Goal: Task Accomplishment & Management: Use online tool/utility

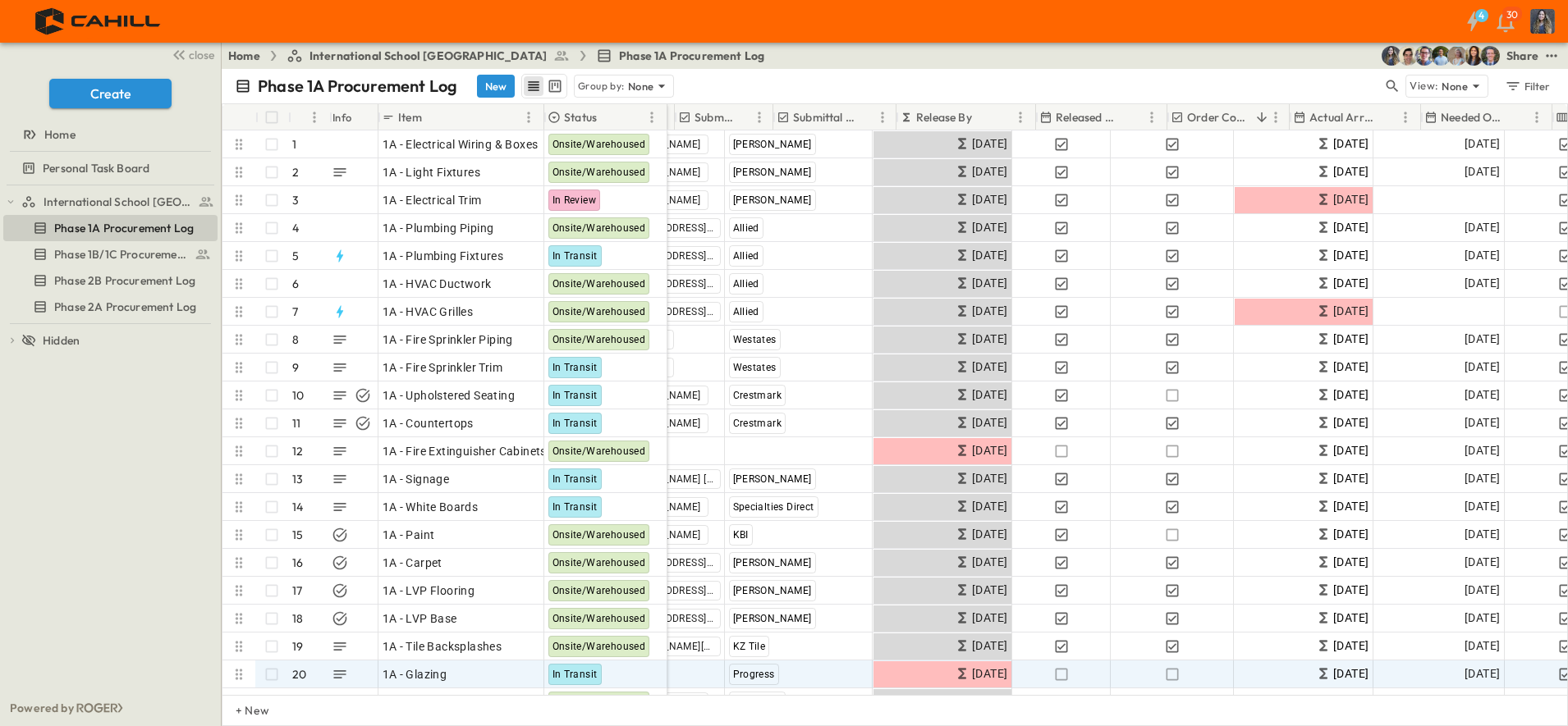
scroll to position [0, 436]
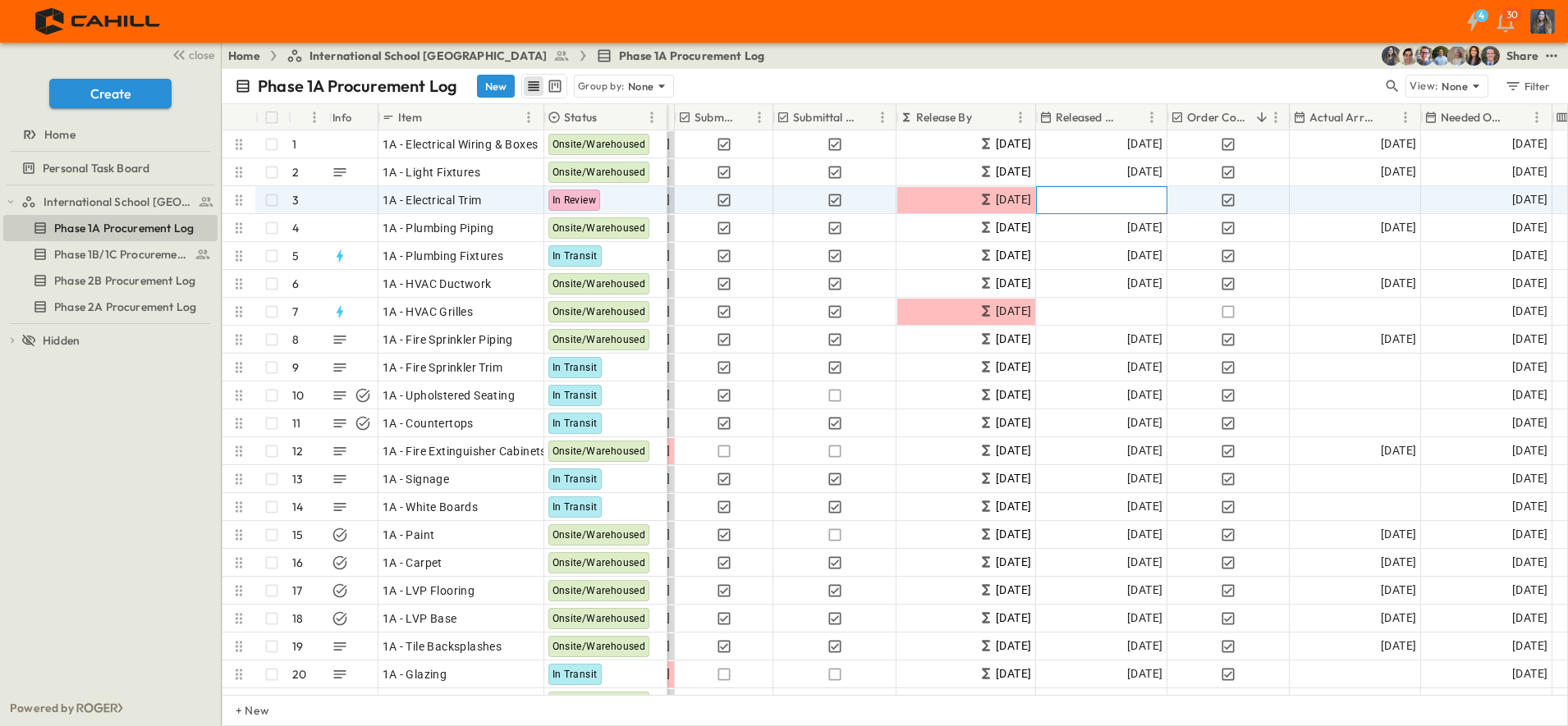
click at [1127, 200] on span "Add Date" at bounding box center [1137, 199] width 49 height 16
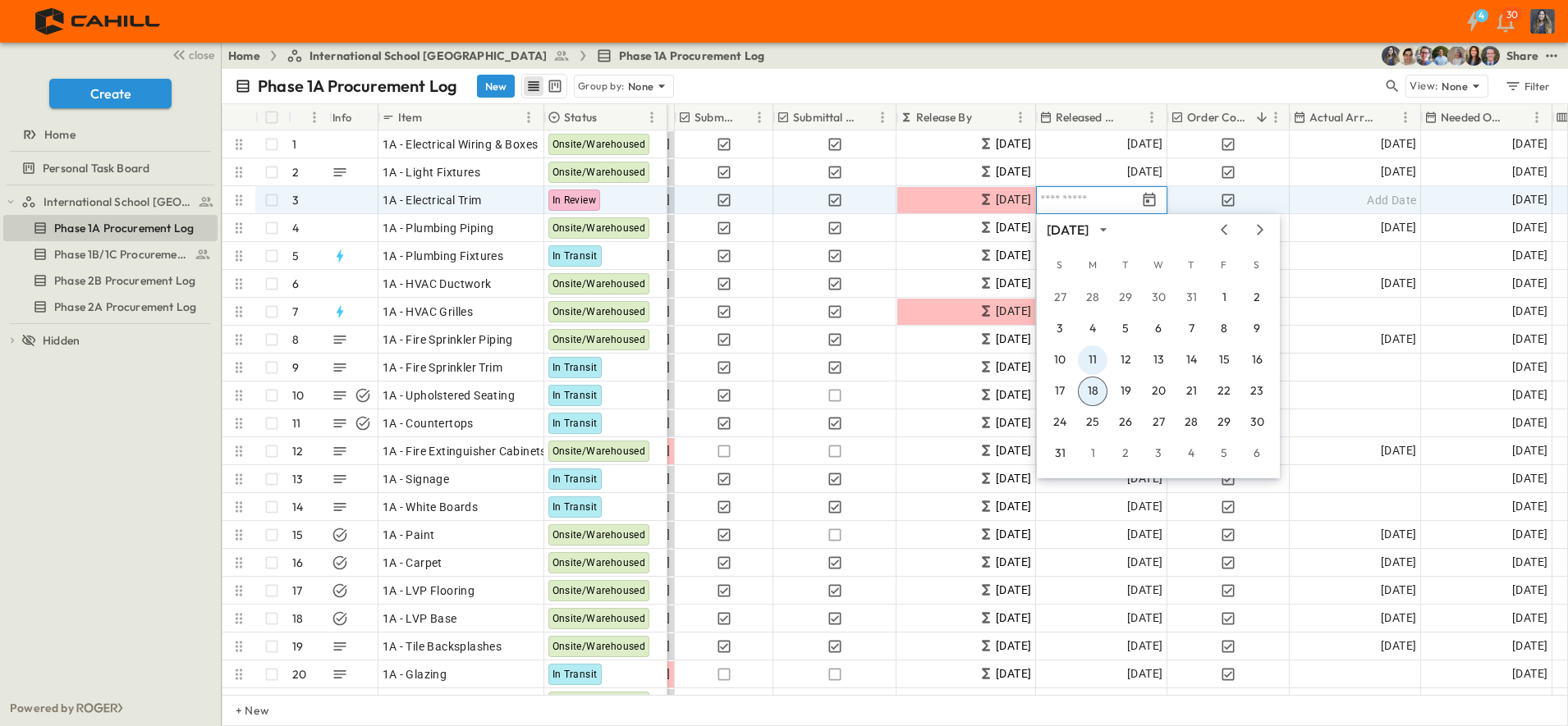
click at [1088, 361] on button "11" at bounding box center [1093, 360] width 29 height 29
click at [1346, 202] on div "Add Date" at bounding box center [1355, 200] width 130 height 27
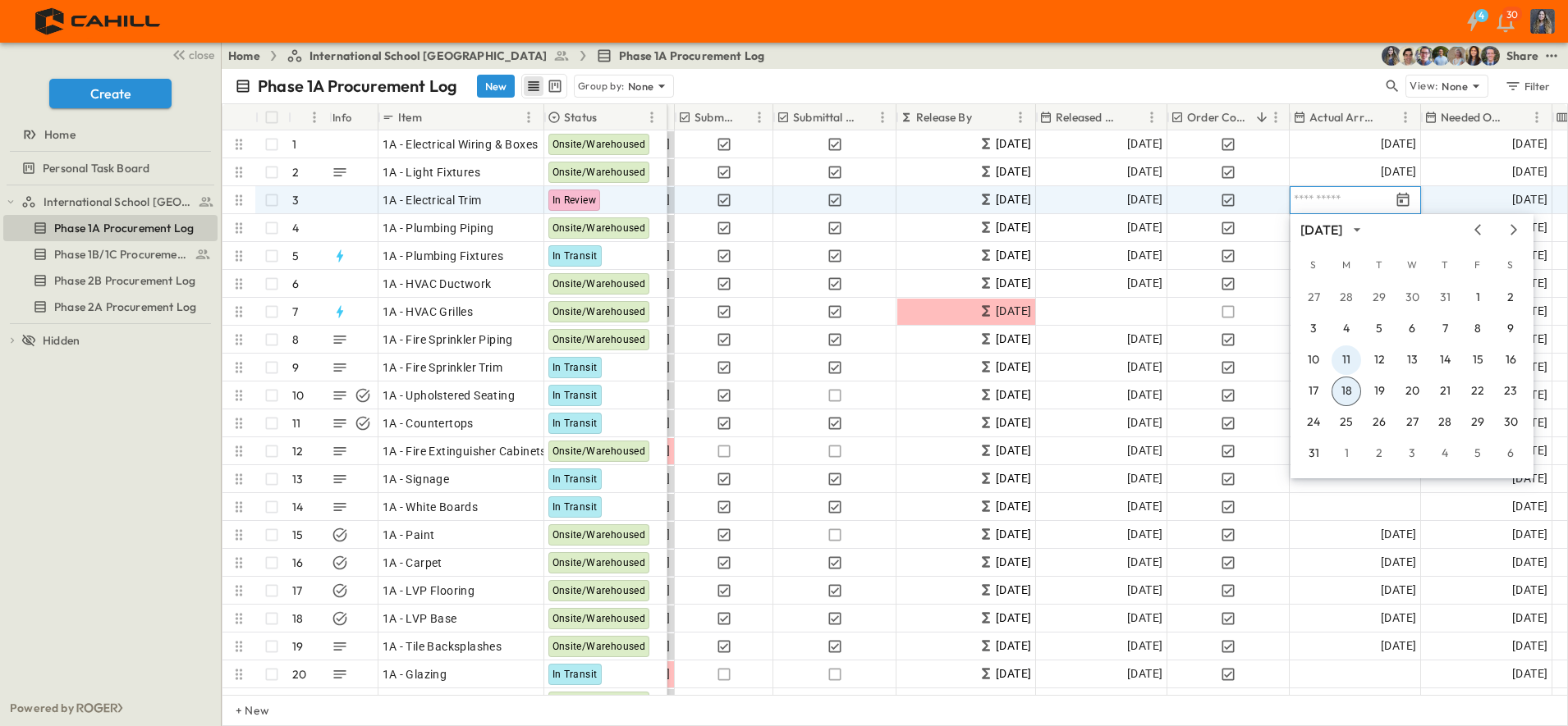
click at [1352, 351] on button "11" at bounding box center [1346, 360] width 29 height 29
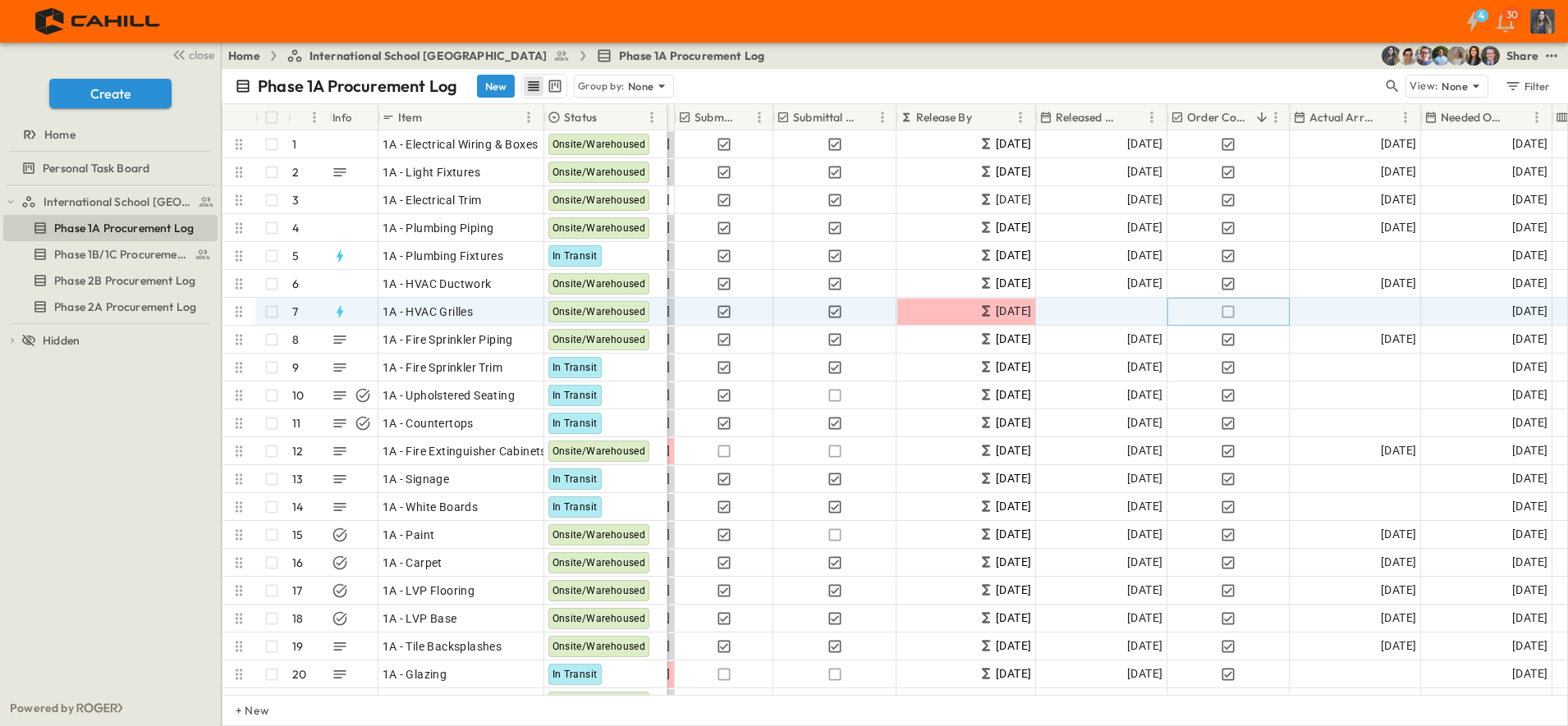
click at [1232, 308] on icon "button" at bounding box center [1228, 311] width 16 height 16
click at [1147, 309] on span "Add Date" at bounding box center [1137, 311] width 49 height 16
click at [1369, 311] on span "Add Date" at bounding box center [1391, 311] width 49 height 16
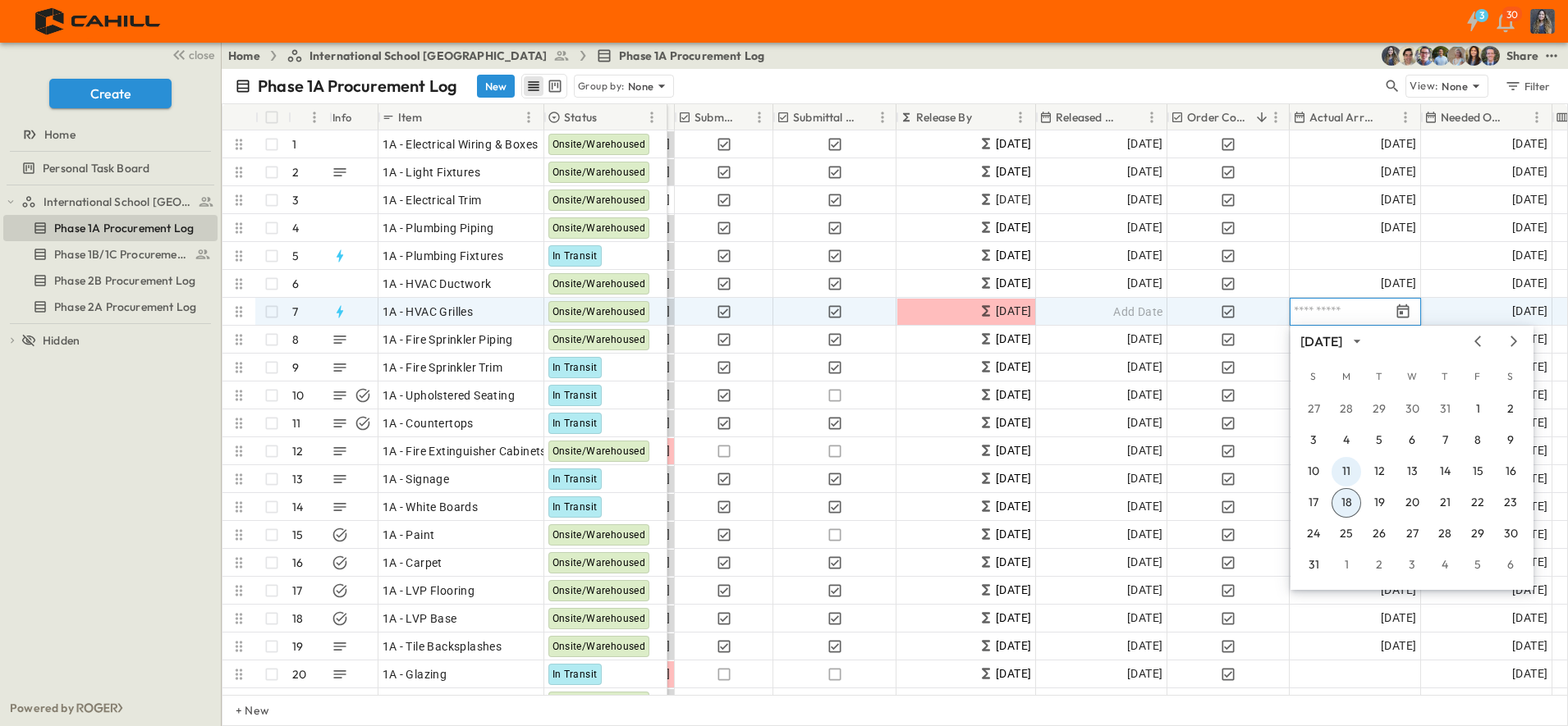
click at [1352, 466] on button "11" at bounding box center [1346, 472] width 29 height 29
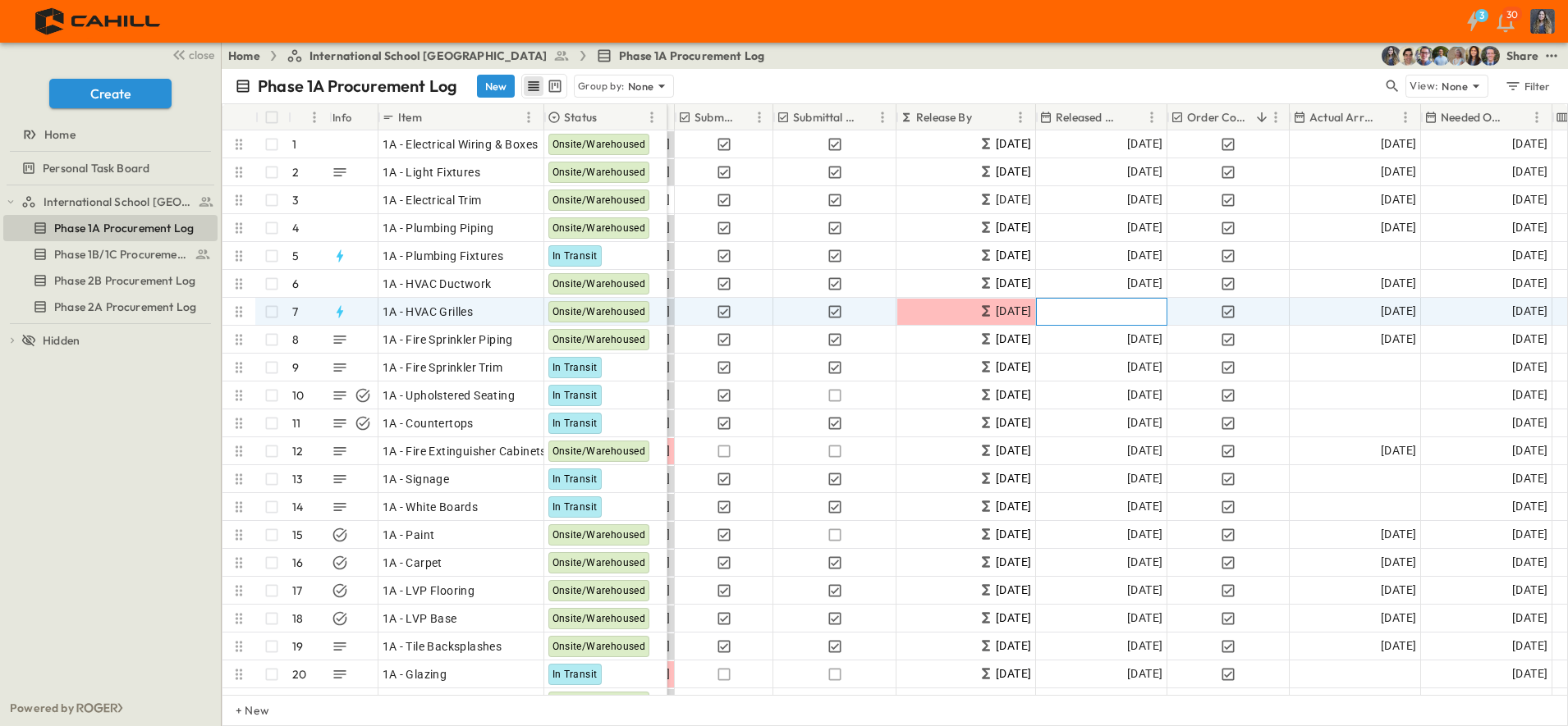
click at [1134, 308] on span "Add Date" at bounding box center [1137, 311] width 49 height 16
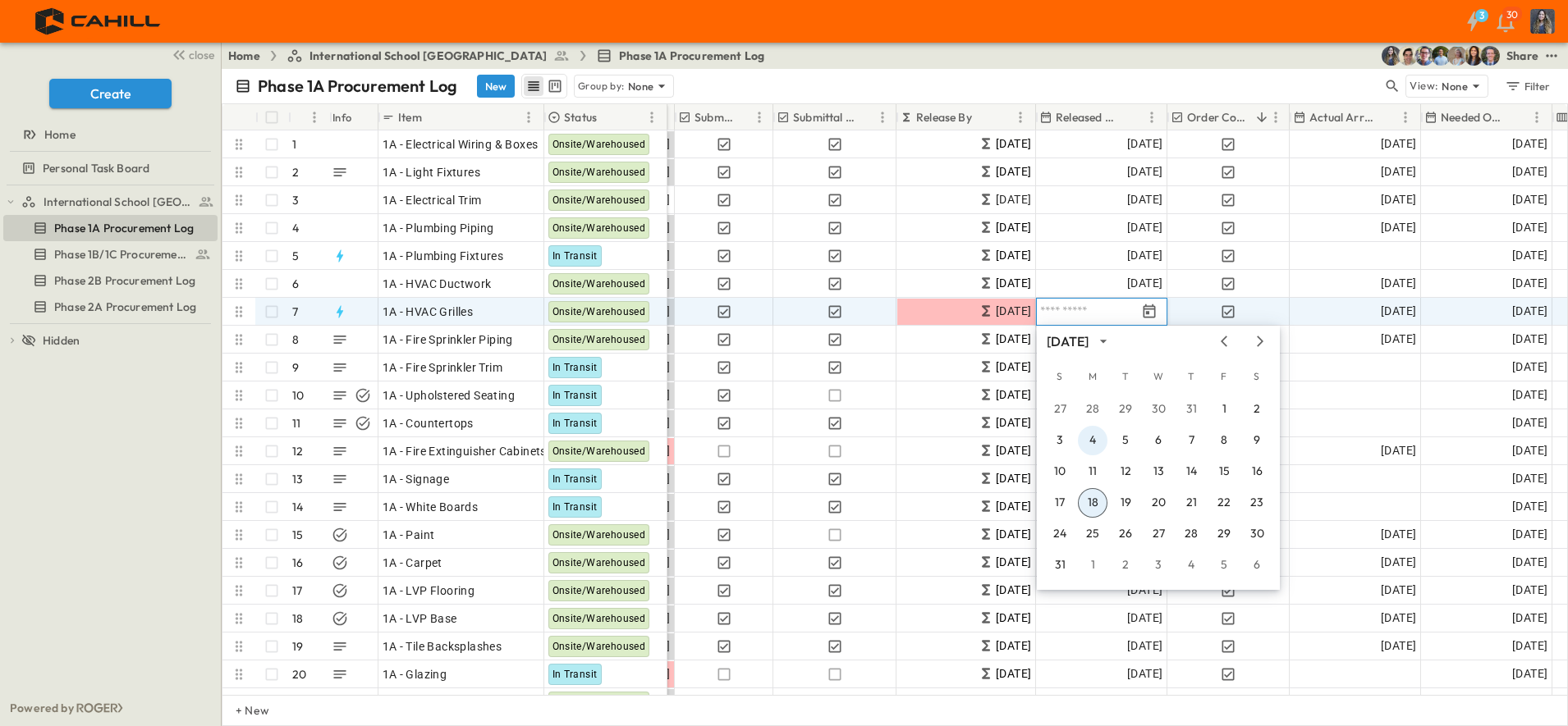
click at [1094, 431] on button "4" at bounding box center [1093, 441] width 29 height 29
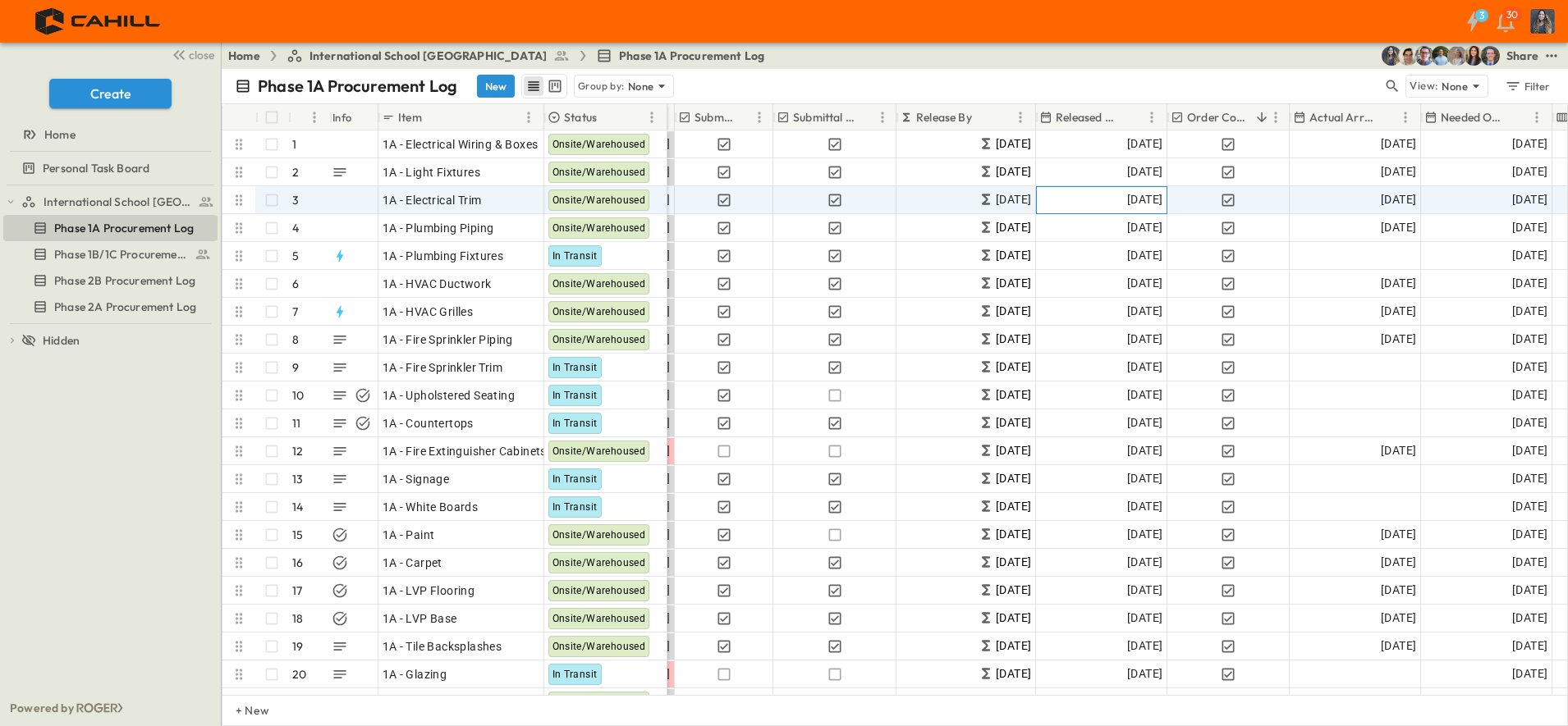
click at [1136, 199] on span "[DATE]" at bounding box center [1144, 200] width 35 height 19
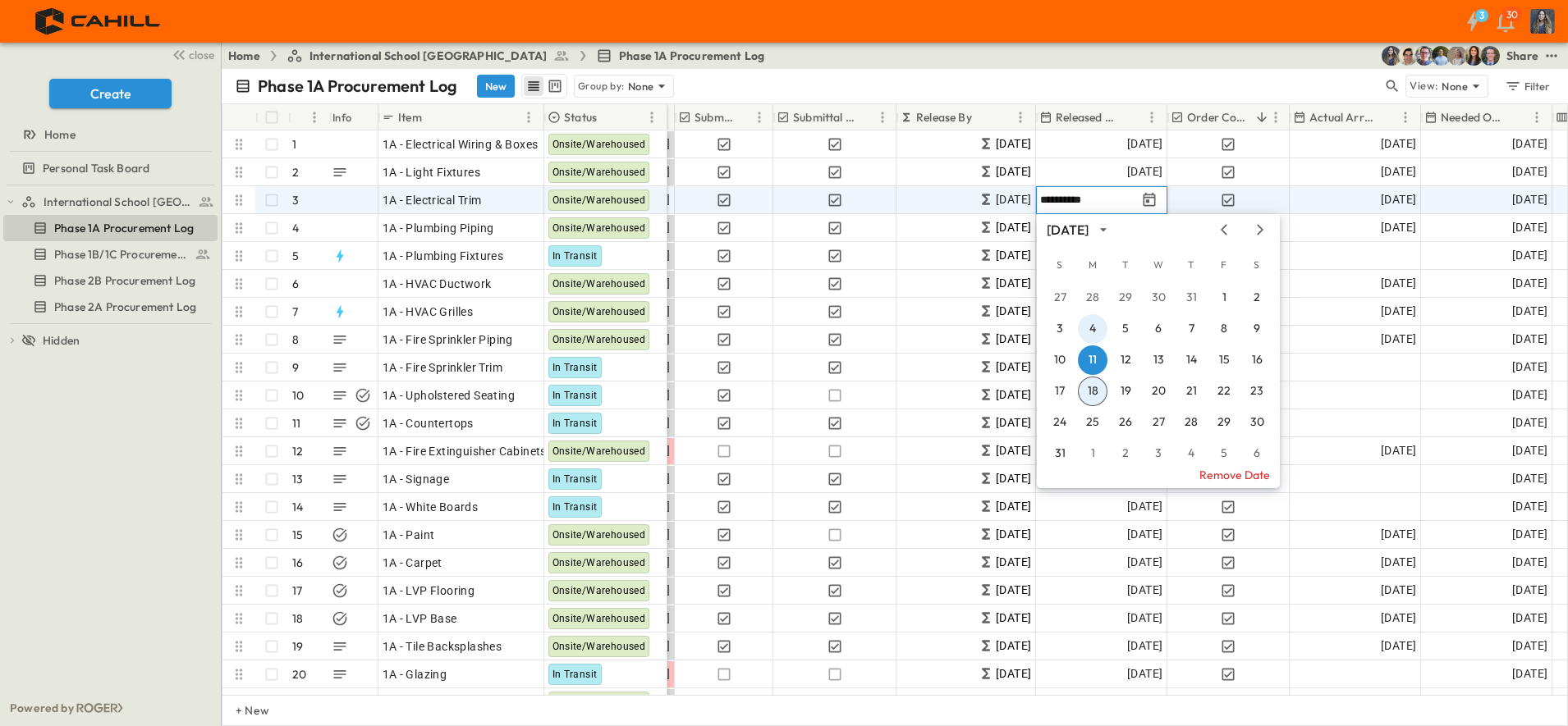
click at [1093, 321] on button "4" at bounding box center [1093, 329] width 29 height 29
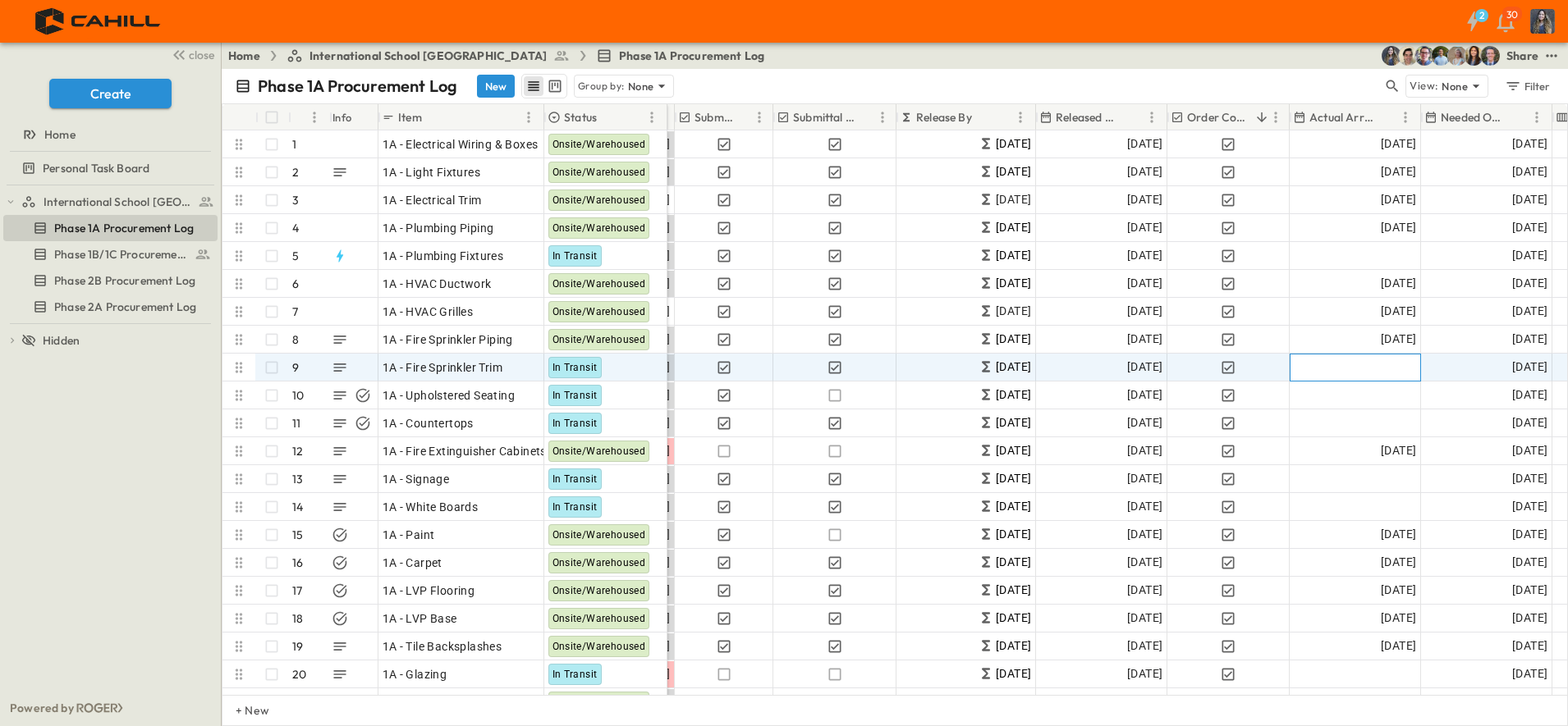
click at [1315, 369] on div "Add Date" at bounding box center [1355, 368] width 130 height 27
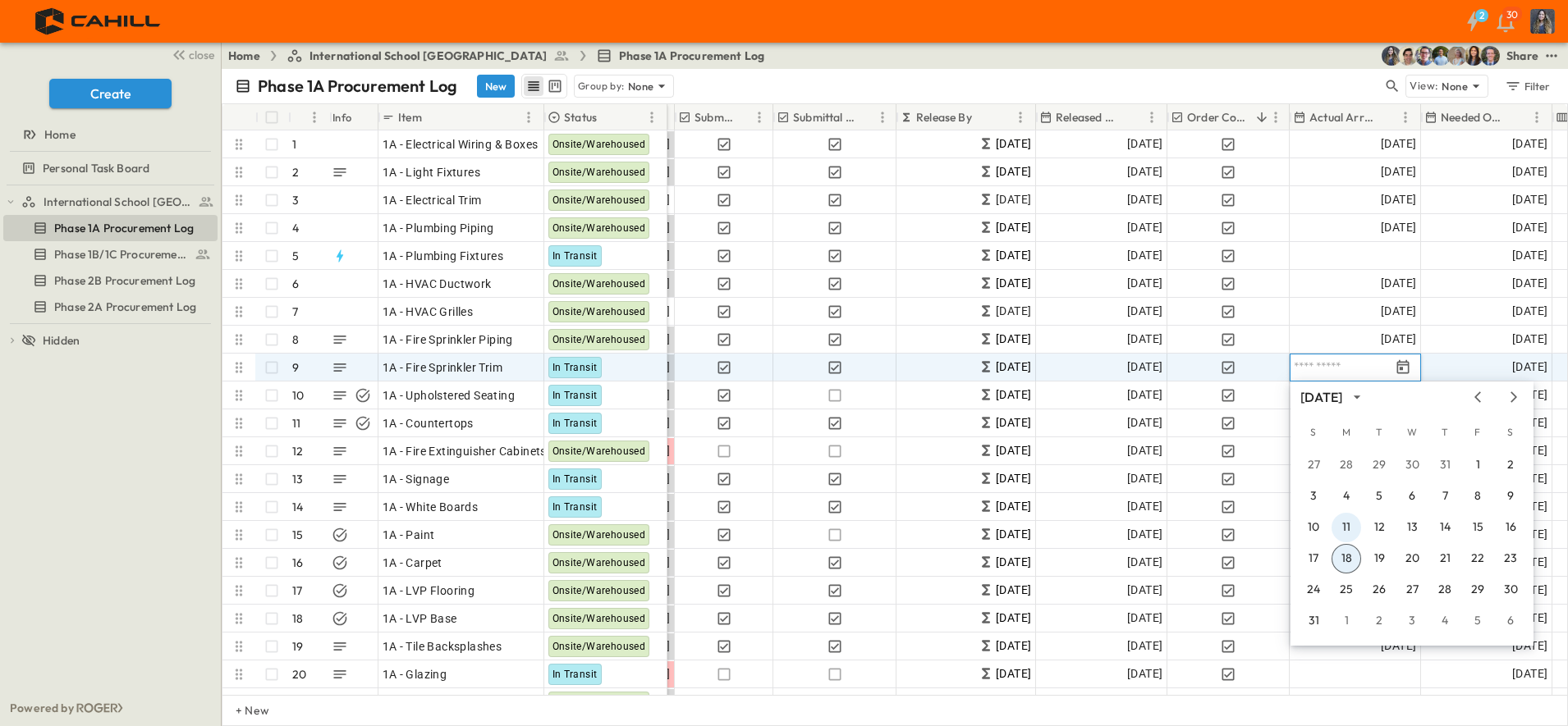
click at [1346, 524] on button "11" at bounding box center [1346, 528] width 29 height 29
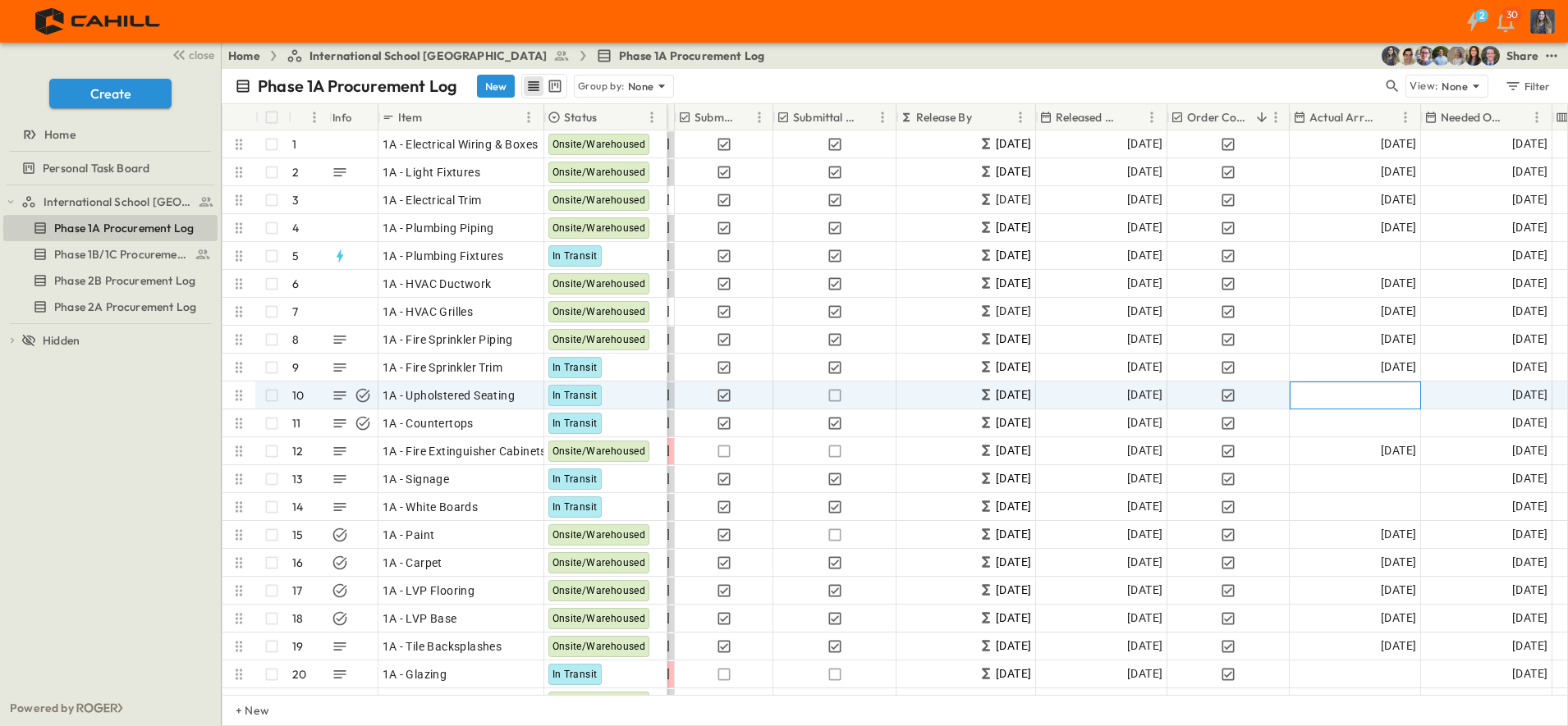
click at [1364, 399] on div "Add Date" at bounding box center [1355, 395] width 130 height 27
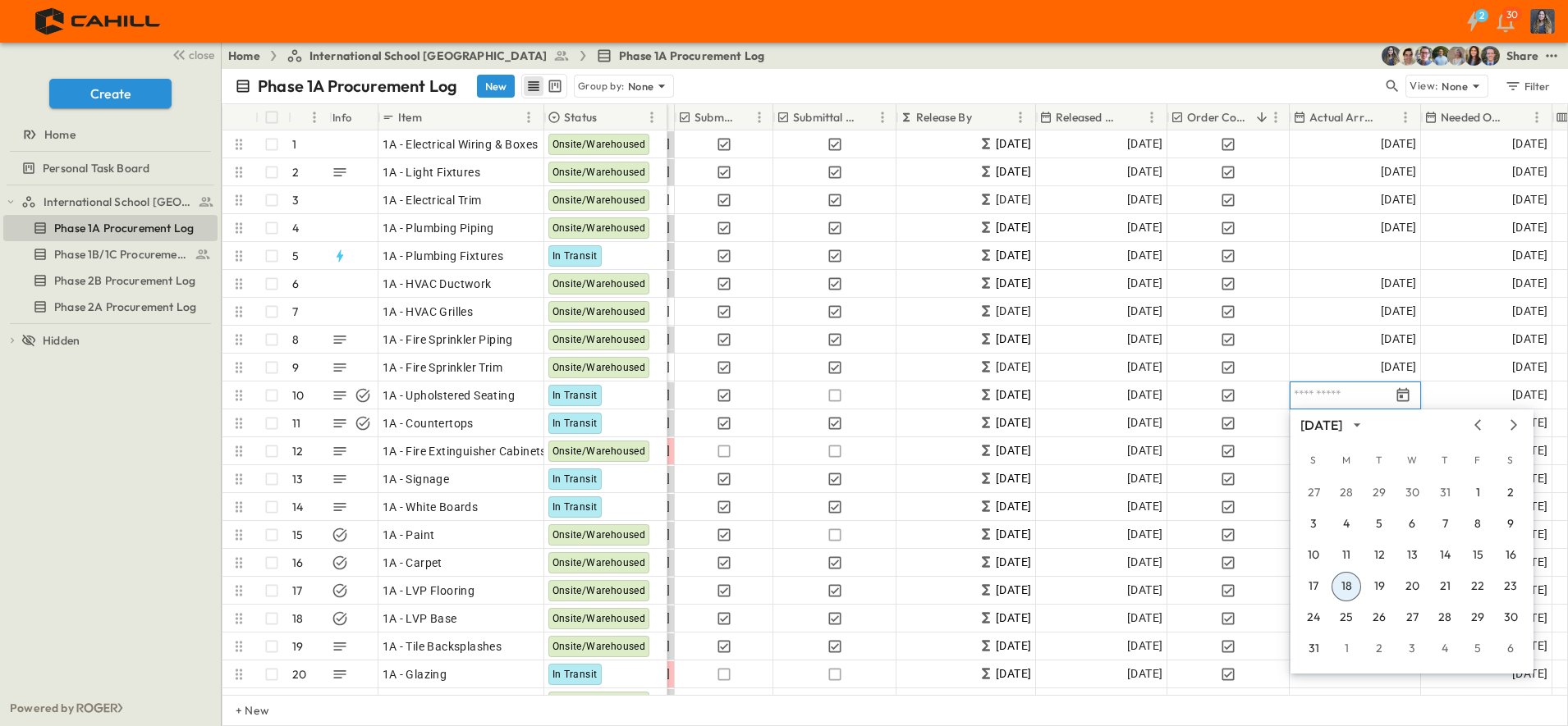
click at [1342, 592] on button "18" at bounding box center [1346, 587] width 29 height 29
click at [1465, 668] on button "Remove Date" at bounding box center [1412, 670] width 243 height 27
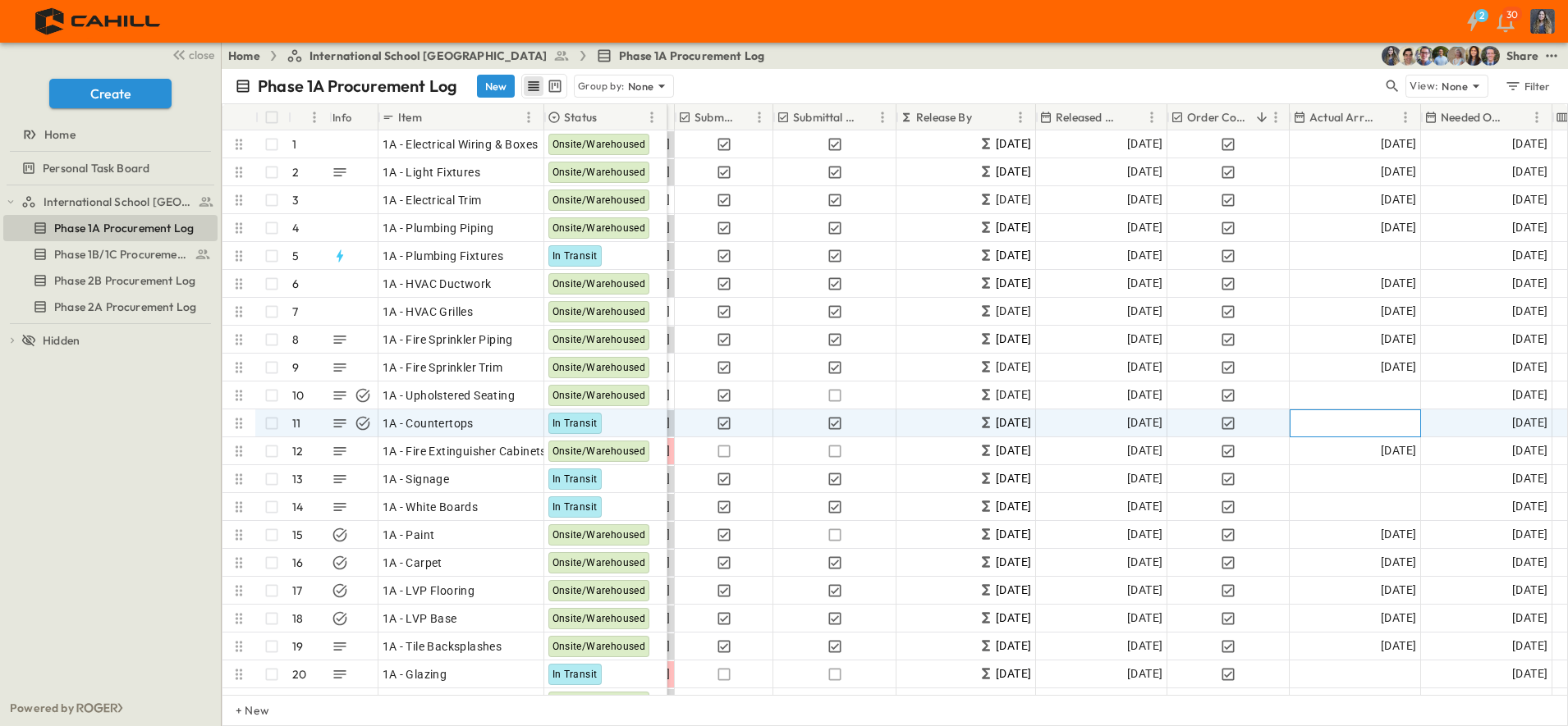
click at [1392, 421] on span "Add Date" at bounding box center [1391, 423] width 49 height 16
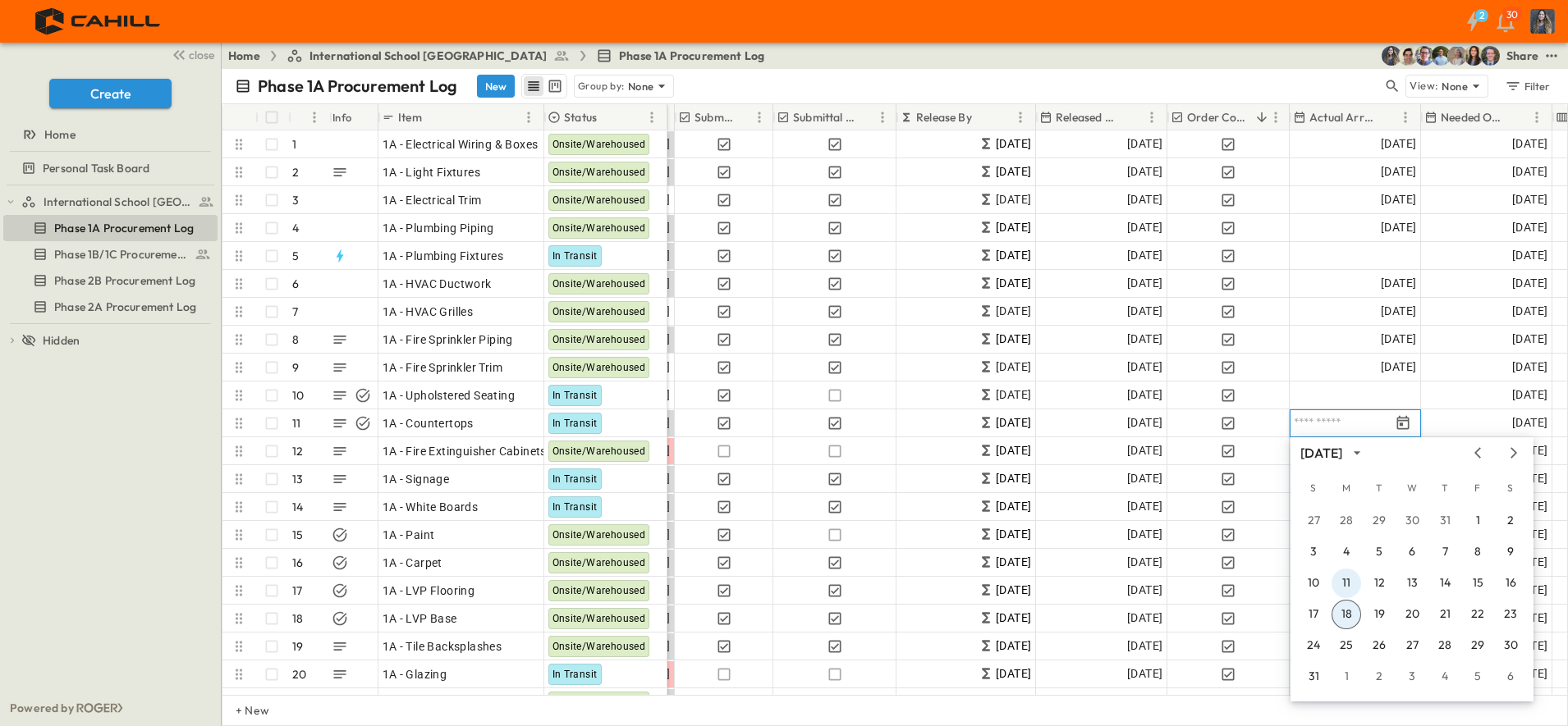
click at [1345, 577] on button "11" at bounding box center [1346, 583] width 29 height 29
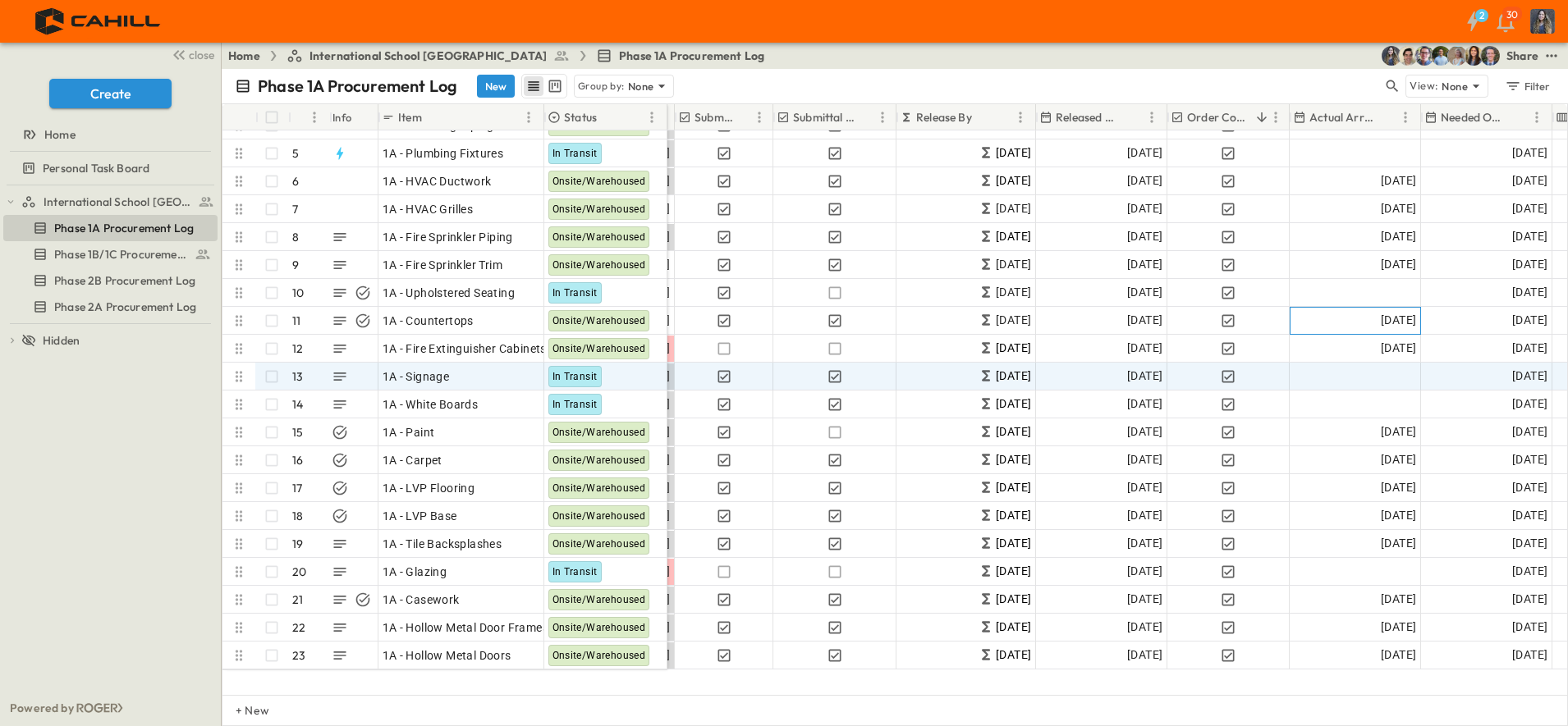
scroll to position [102, 436]
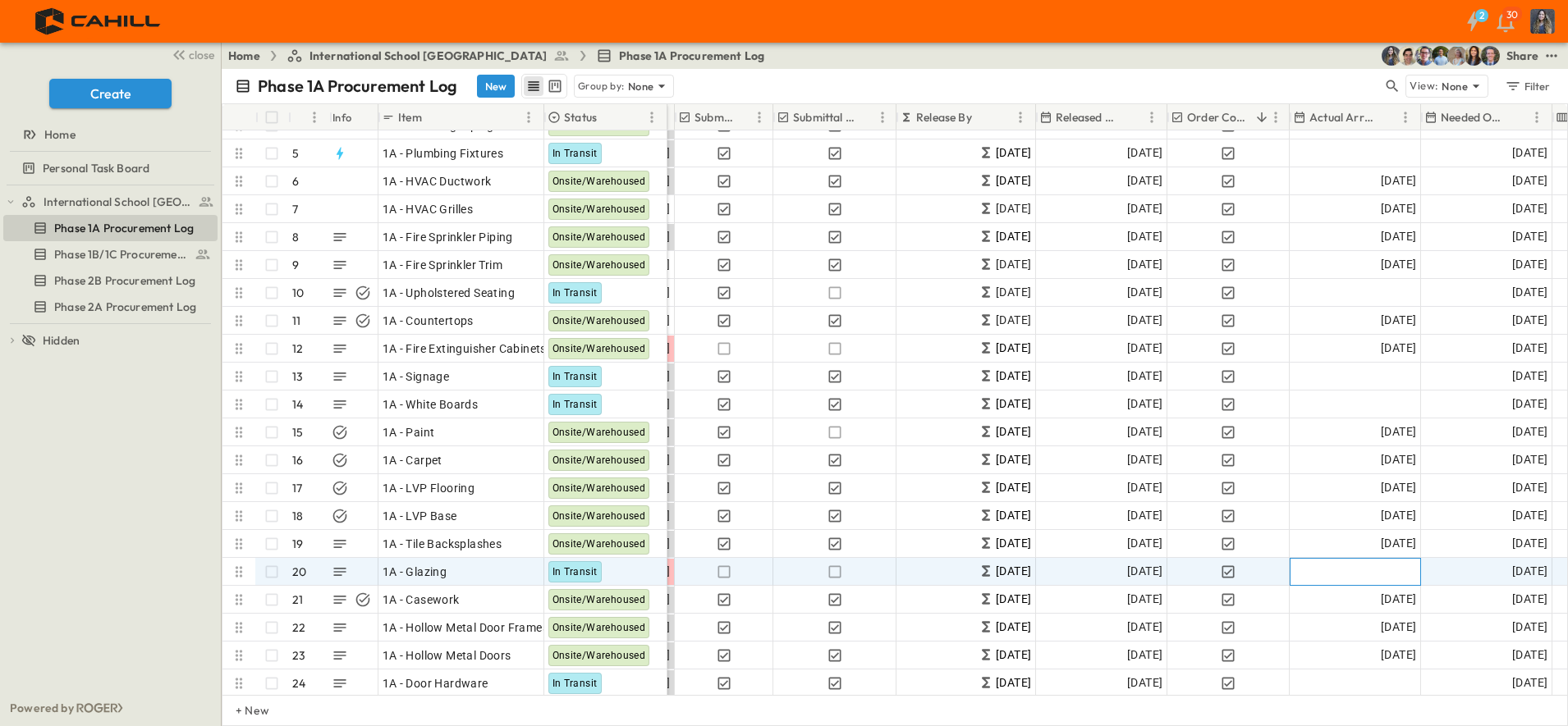
drag, startPoint x: 1384, startPoint y: 575, endPoint x: 1406, endPoint y: 573, distance: 22.1
click at [1385, 575] on span "Add Date" at bounding box center [1391, 571] width 49 height 16
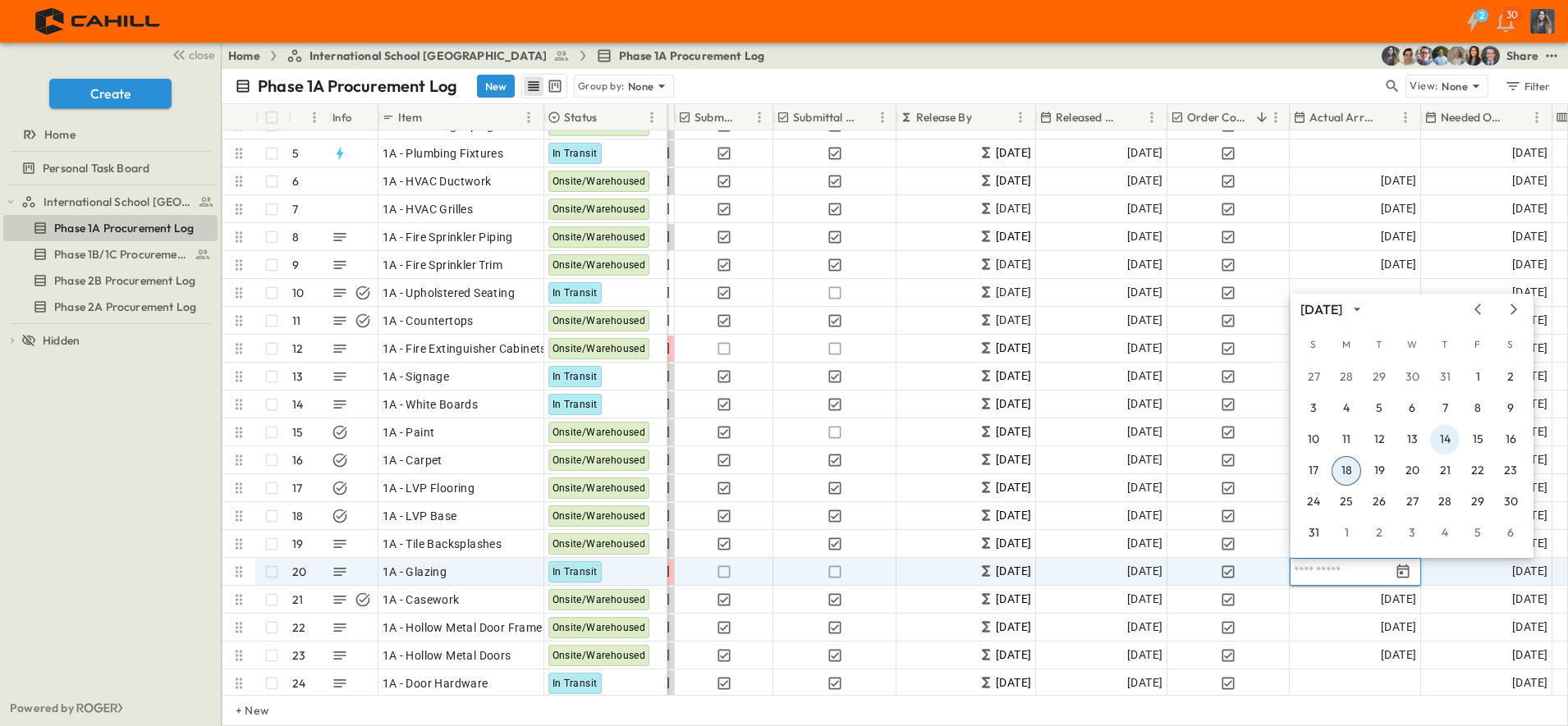
click at [1442, 430] on button "14" at bounding box center [1445, 440] width 29 height 29
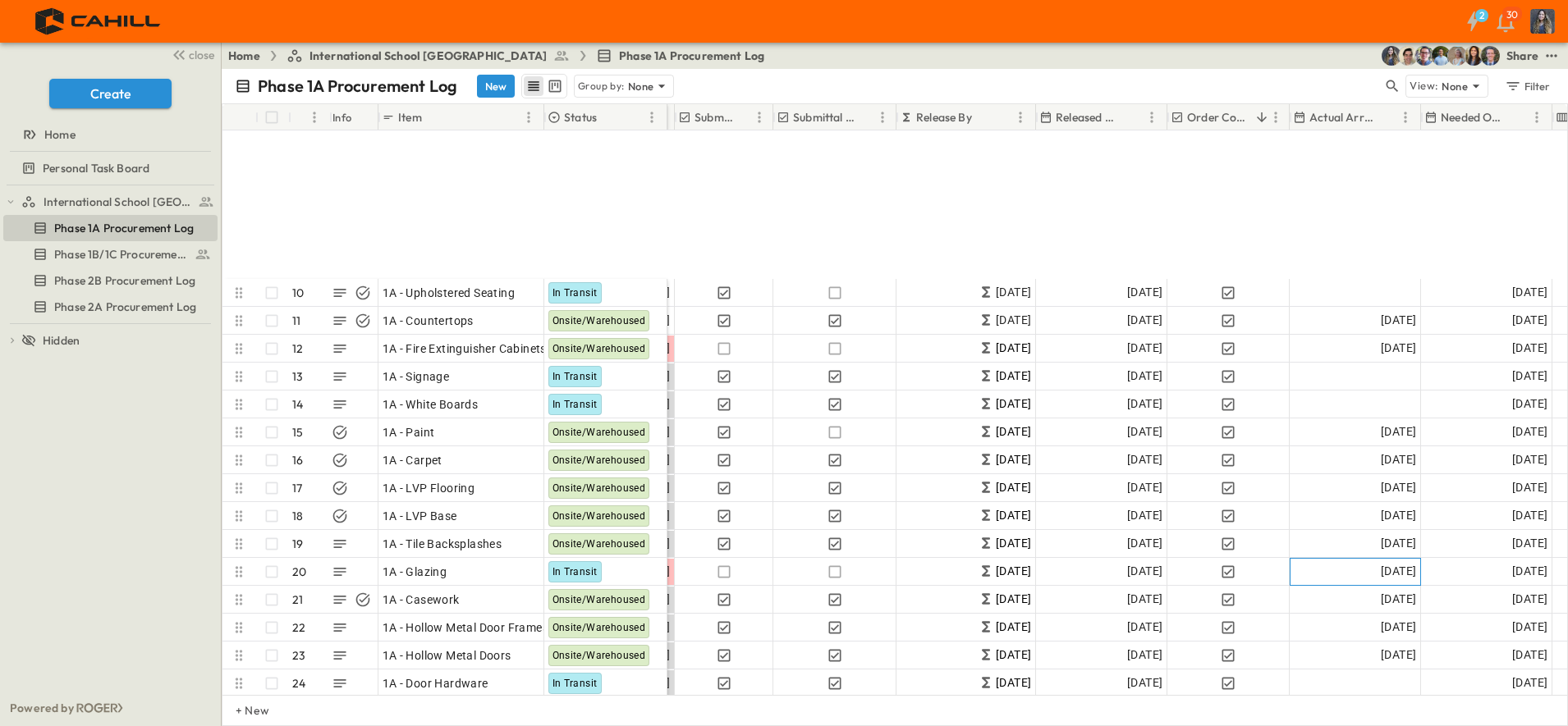
scroll to position [308, 436]
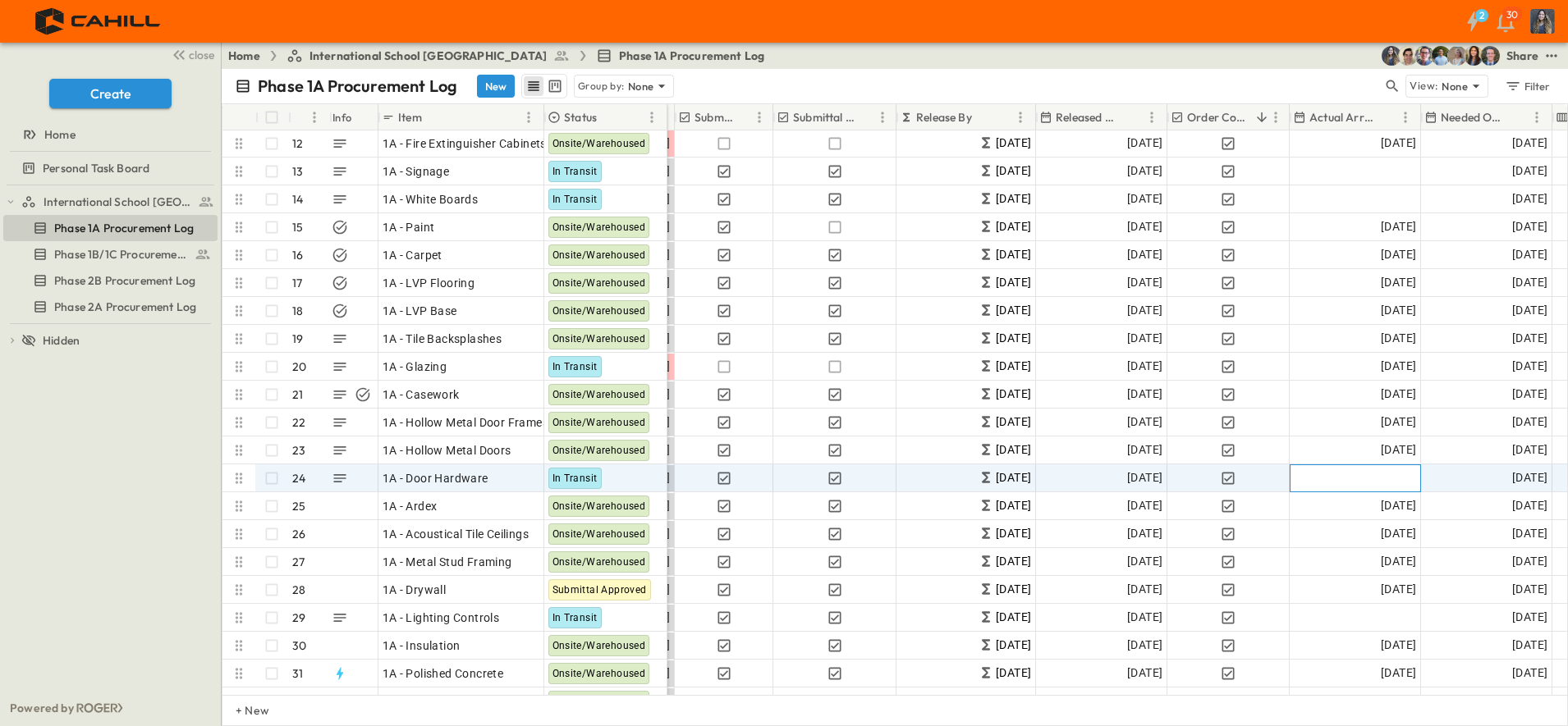
click at [1361, 471] on div "Add Date" at bounding box center [1355, 478] width 130 height 27
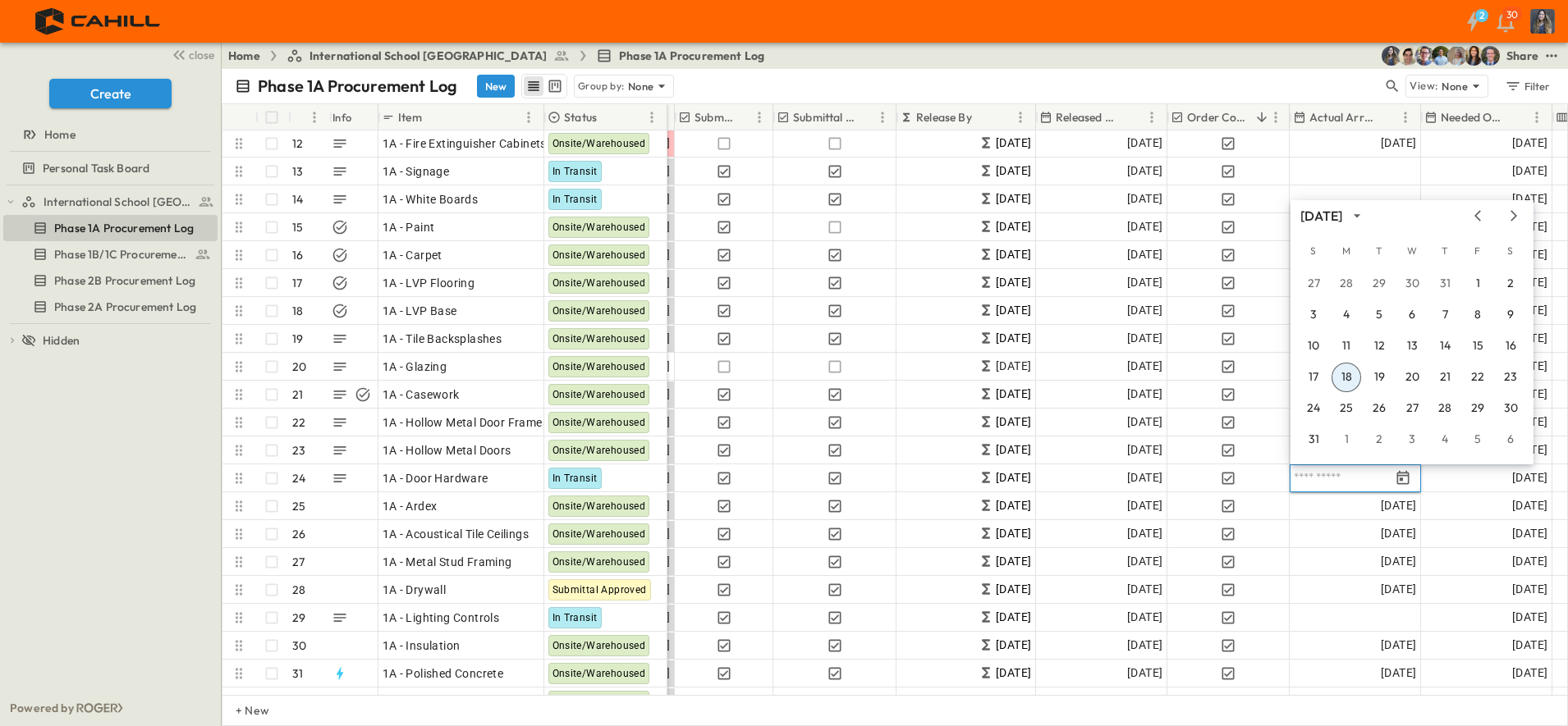
click at [1200, 72] on div "Phase 1A Procurement Log New Group by: None View: None Filter" at bounding box center [895, 86] width 1346 height 34
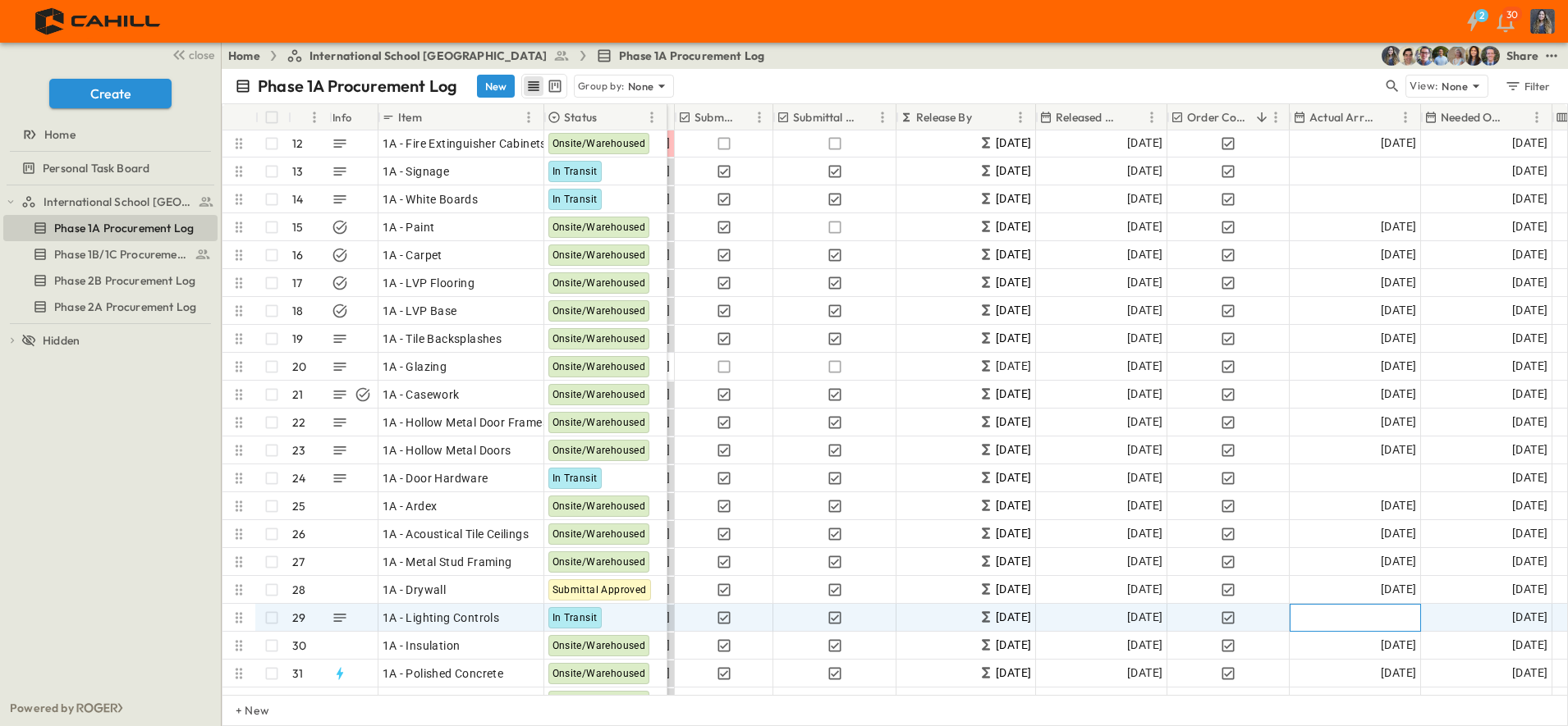
click at [1380, 612] on span "Add Date" at bounding box center [1391, 618] width 49 height 16
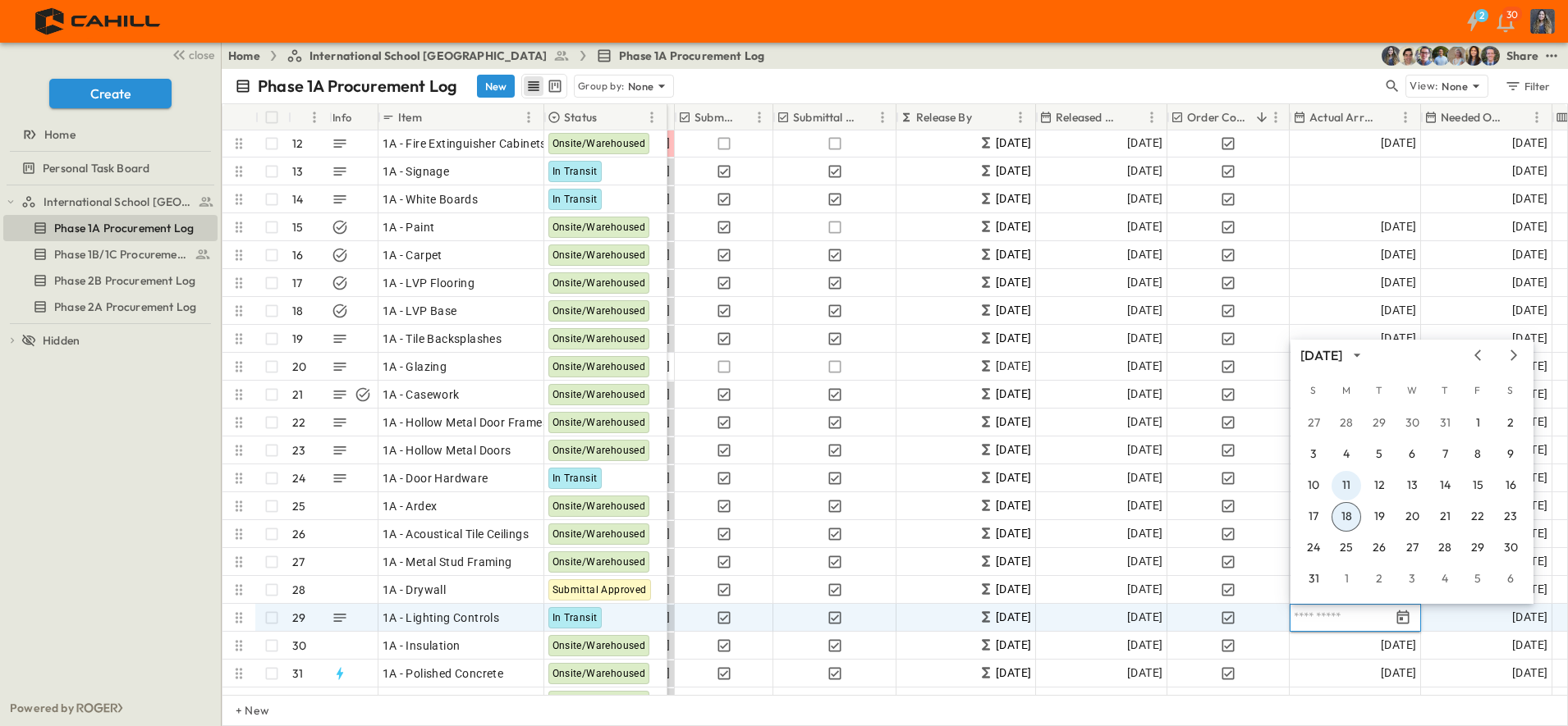
click at [1347, 481] on button "11" at bounding box center [1346, 485] width 29 height 29
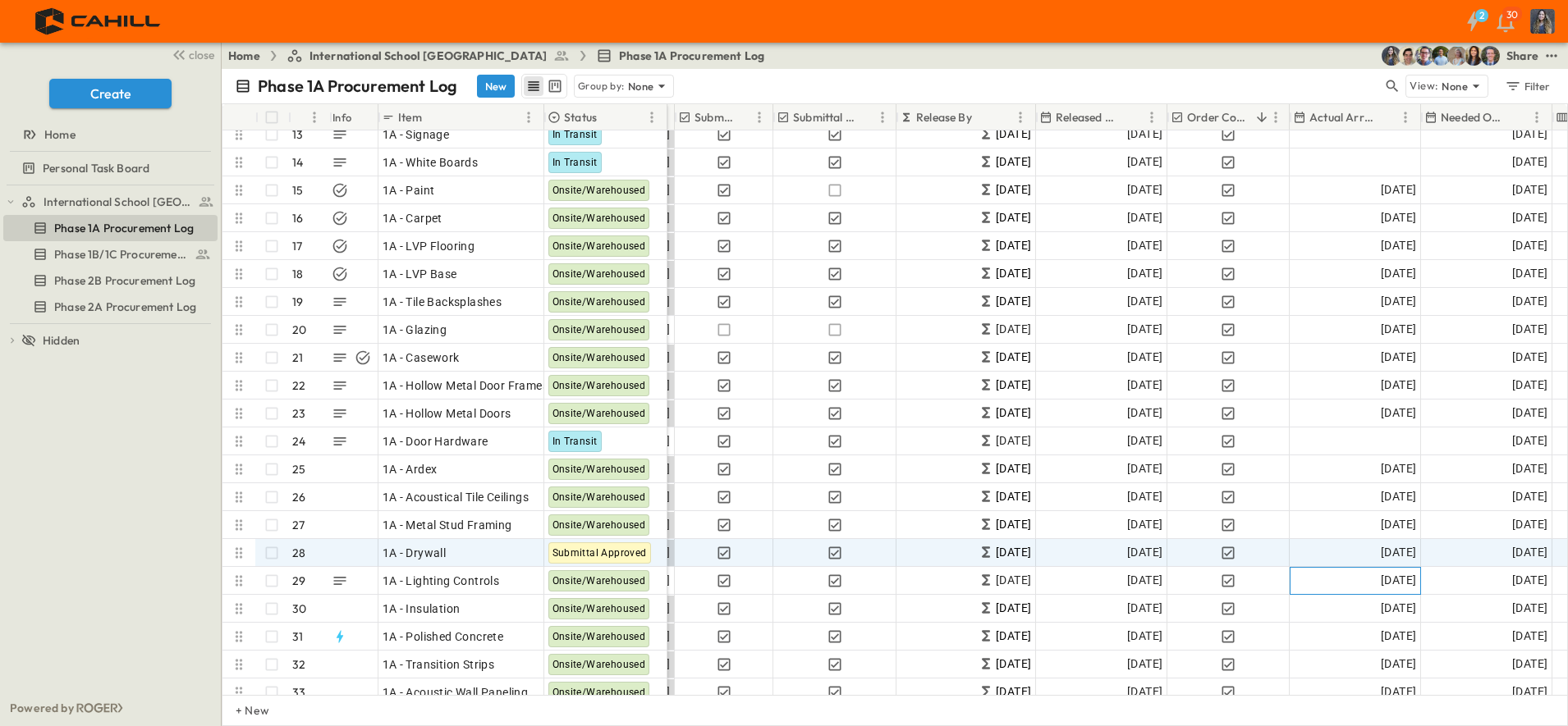
scroll to position [400, 436]
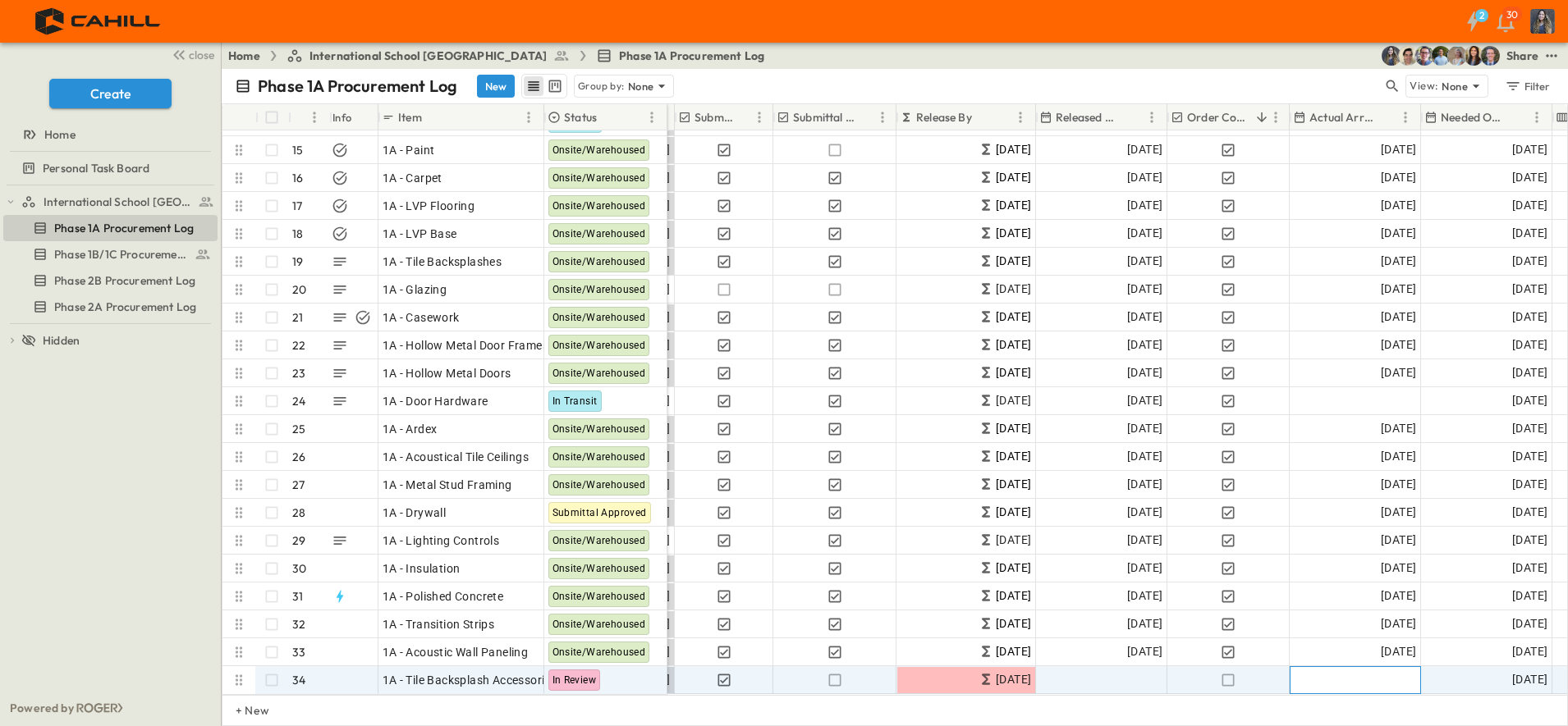
click at [1361, 672] on div "Add Date" at bounding box center [1355, 680] width 130 height 27
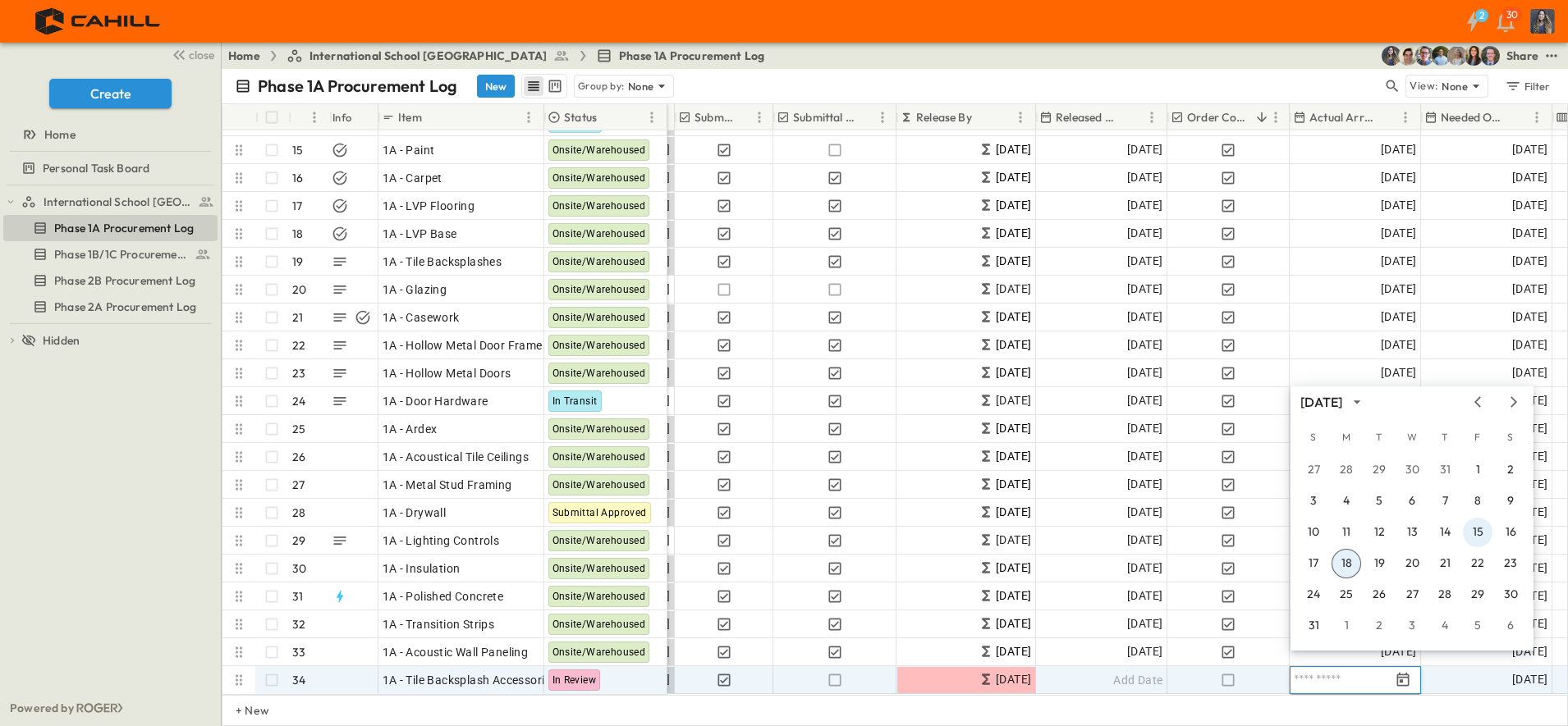
click at [1478, 528] on button "15" at bounding box center [1478, 533] width 29 height 29
click at [1228, 672] on icon "button" at bounding box center [1228, 680] width 16 height 16
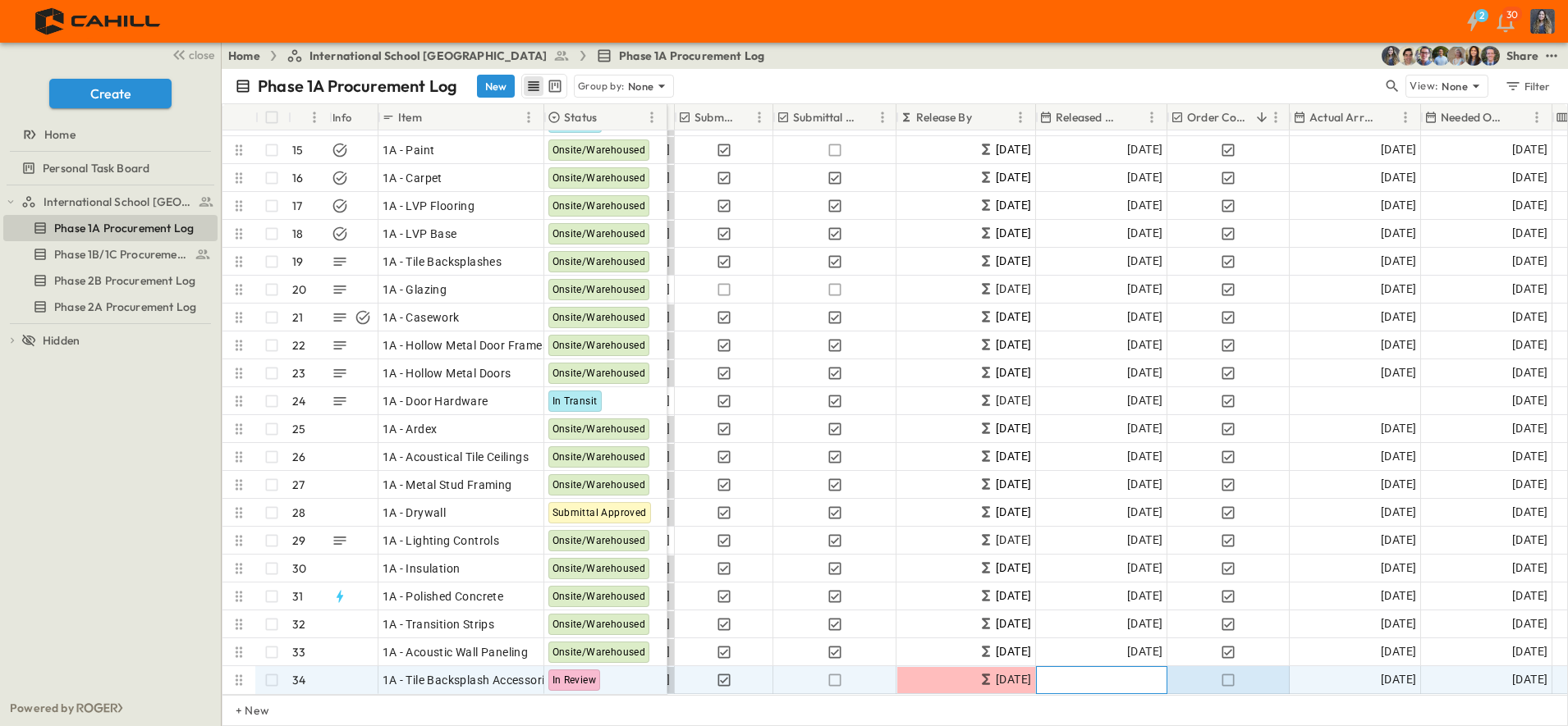
click at [1126, 672] on span "Add Date" at bounding box center [1137, 680] width 49 height 16
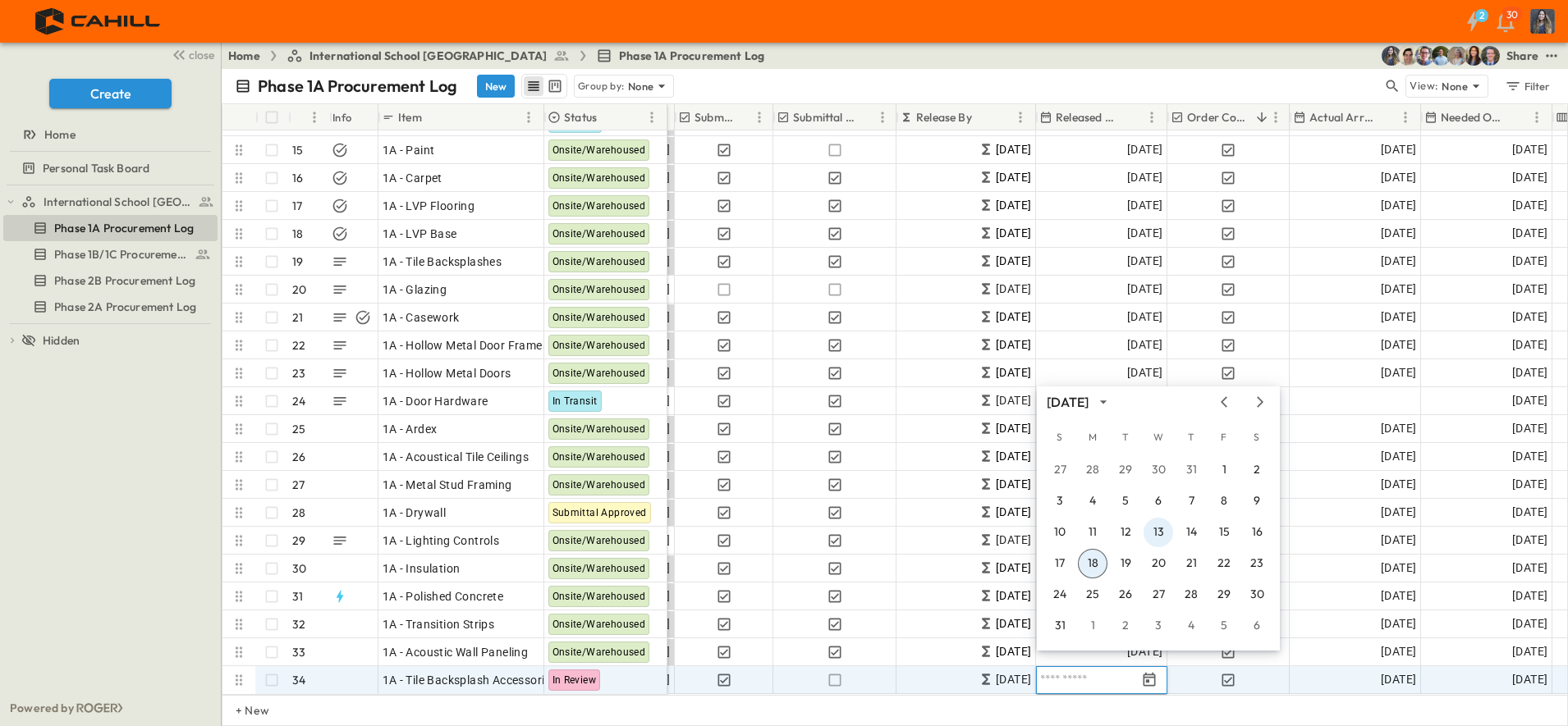
click at [1159, 523] on button "13" at bounding box center [1158, 533] width 29 height 29
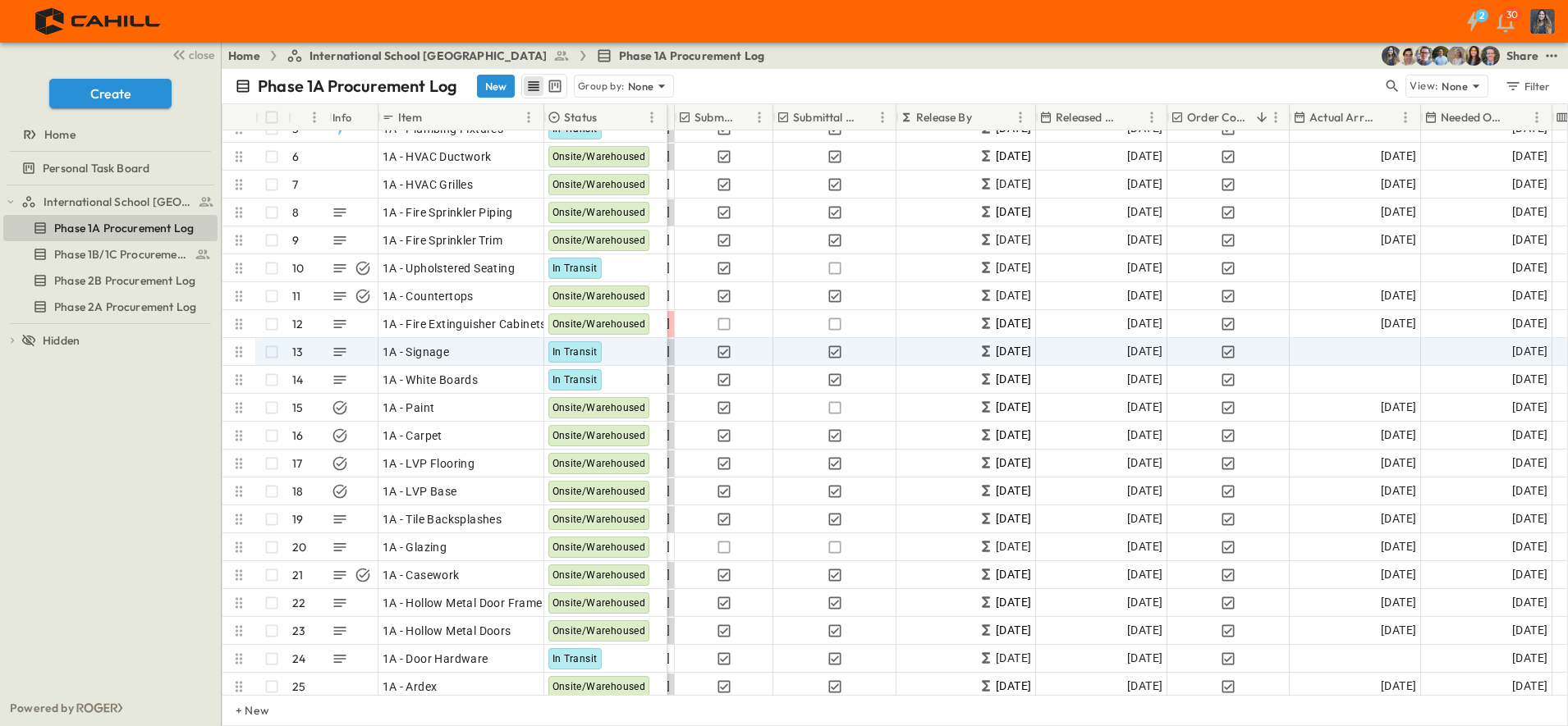
scroll to position [93, 436]
